Goal: Task Accomplishment & Management: Complete application form

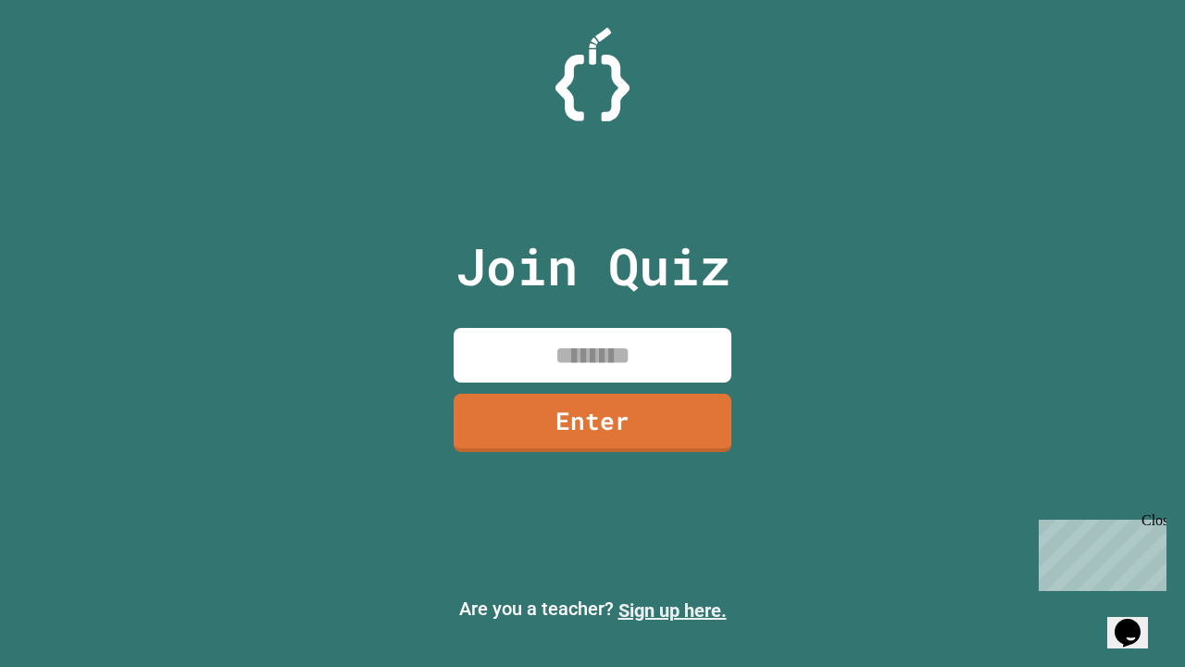
click at [672, 610] on link "Sign up here." at bounding box center [673, 610] width 108 height 22
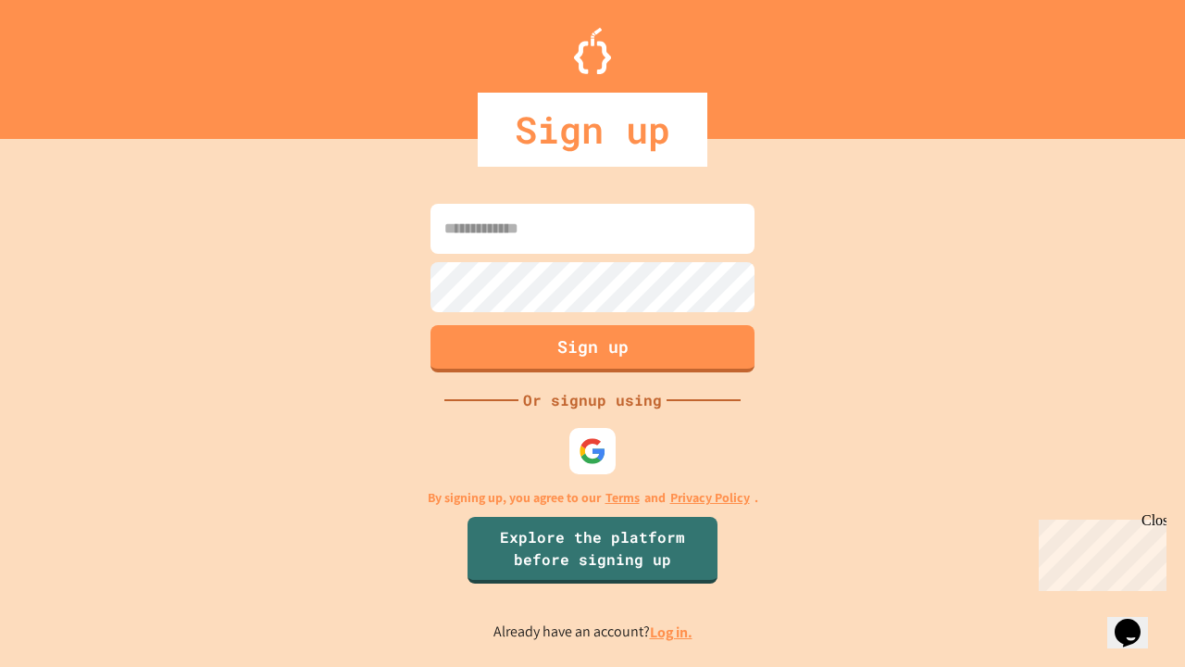
click at [672, 632] on link "Log in." at bounding box center [671, 631] width 43 height 19
